Goal: Use online tool/utility: Utilize a website feature to perform a specific function

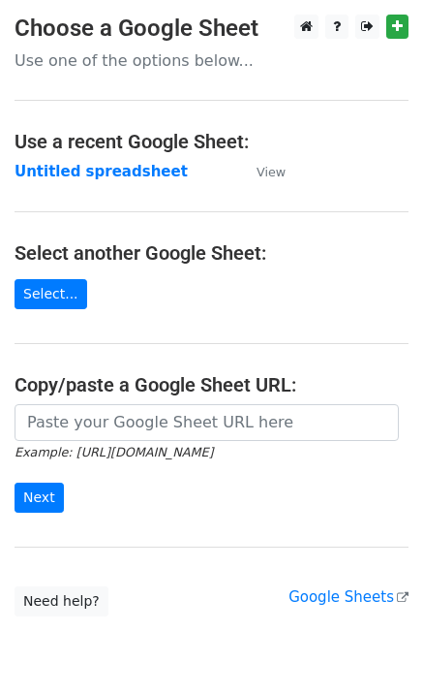
click at [126, 436] on input "url" at bounding box center [207, 422] width 385 height 37
type input "[URL][DOMAIN_NAME]"
click at [15, 483] on input "Next" at bounding box center [39, 498] width 49 height 30
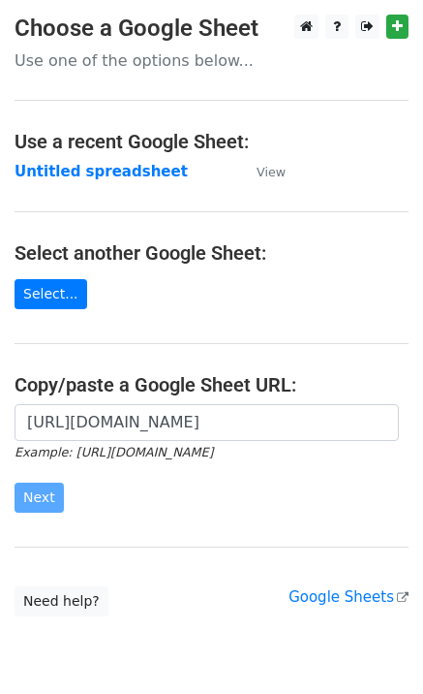
scroll to position [0, 0]
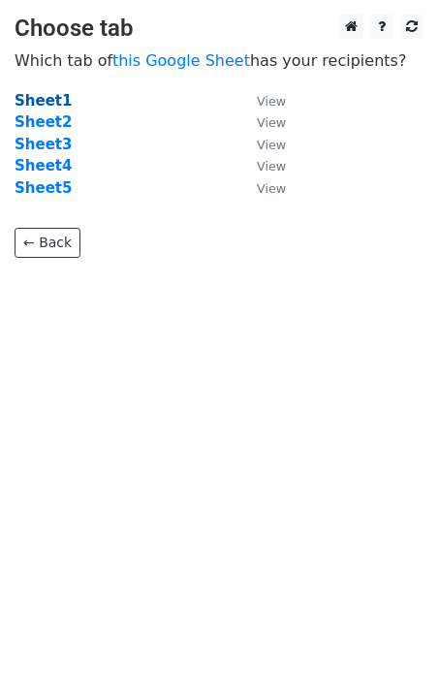
click at [47, 103] on strong "Sheet1" at bounding box center [43, 100] width 57 height 17
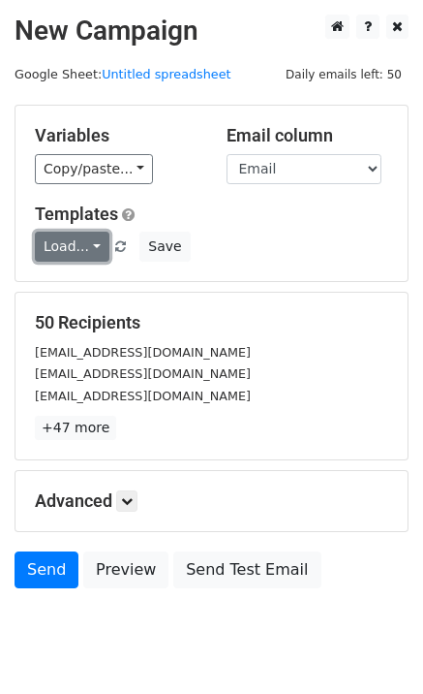
click at [81, 241] on link "Load..." at bounding box center [72, 247] width 75 height 30
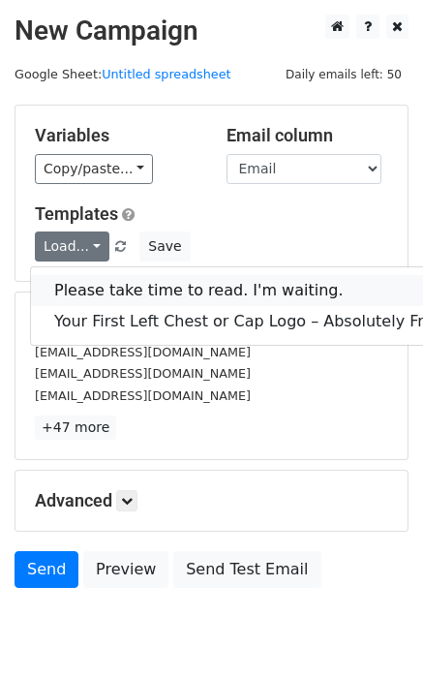
click at [119, 281] on link "Please take time to read. I'm waiting." at bounding box center [248, 290] width 435 height 31
